Goal: Check status: Check status

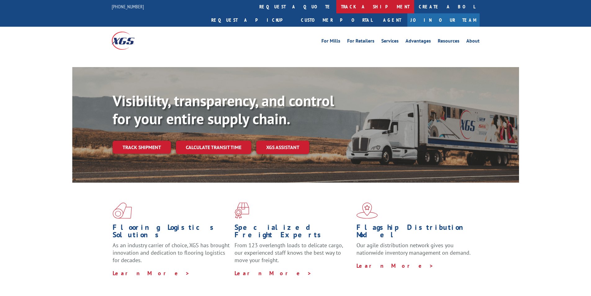
click at [336, 4] on link "track a shipment" at bounding box center [375, 6] width 78 height 13
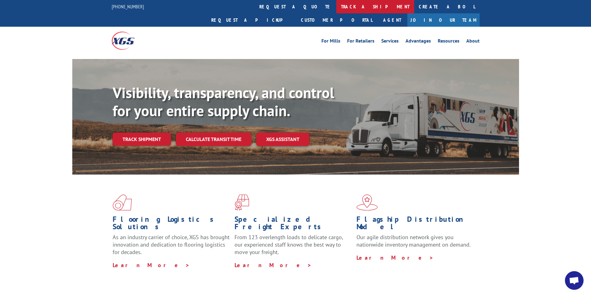
click at [336, 10] on link "track a shipment" at bounding box center [375, 6] width 78 height 13
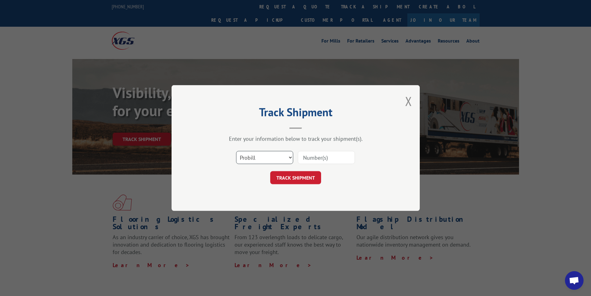
click at [259, 159] on select "Select category... Probill BOL PO" at bounding box center [264, 157] width 57 height 13
select select "bol"
click at [236, 151] on select "Select category... Probill BOL PO" at bounding box center [264, 157] width 57 height 13
click at [309, 156] on input at bounding box center [326, 157] width 57 height 13
type input "15172744"
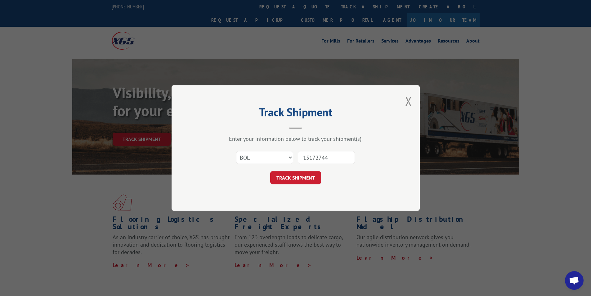
click button "TRACK SHIPMENT" at bounding box center [295, 177] width 51 height 13
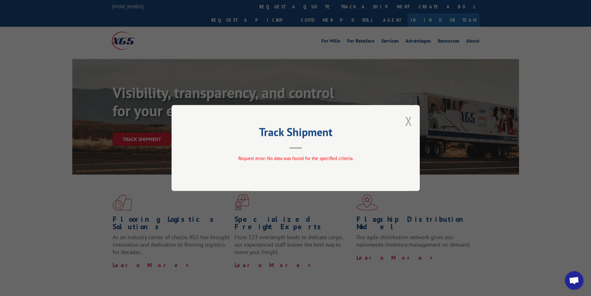
click at [409, 122] on button "Close modal" at bounding box center [408, 121] width 7 height 16
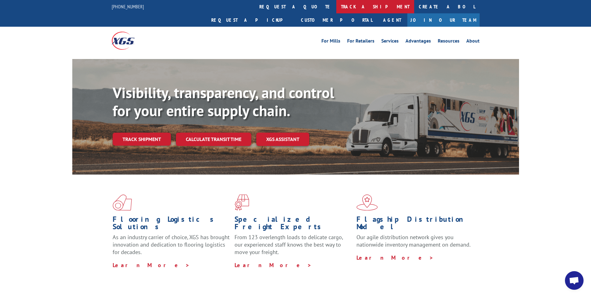
click at [336, 6] on link "track a shipment" at bounding box center [375, 6] width 78 height 13
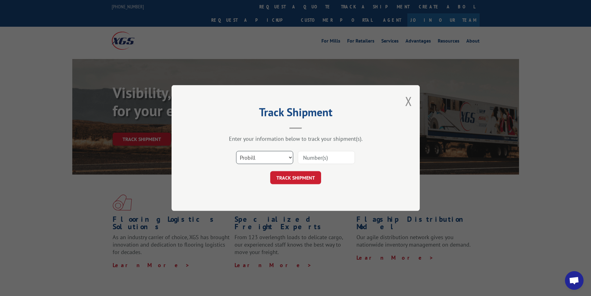
click at [262, 159] on select "Select category... Probill BOL PO" at bounding box center [264, 157] width 57 height 13
select select "bol"
click at [236, 151] on select "Select category... Probill BOL PO" at bounding box center [264, 157] width 57 height 13
click at [306, 160] on input at bounding box center [326, 157] width 57 height 13
type input "15172744"
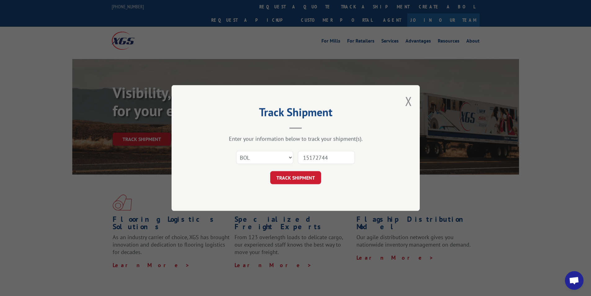
click button "TRACK SHIPMENT" at bounding box center [295, 177] width 51 height 13
